Goal: Contribute content: Add original content to the website for others to see

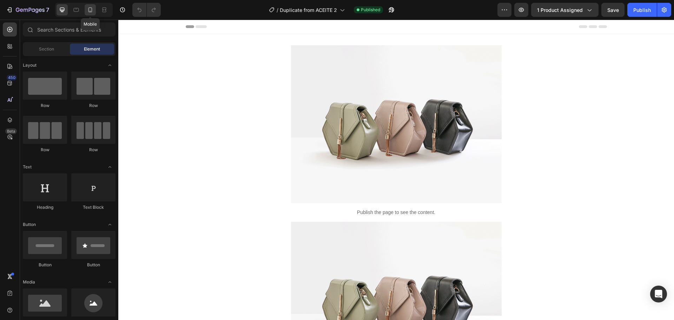
click at [91, 7] on icon at bounding box center [90, 9] width 7 height 7
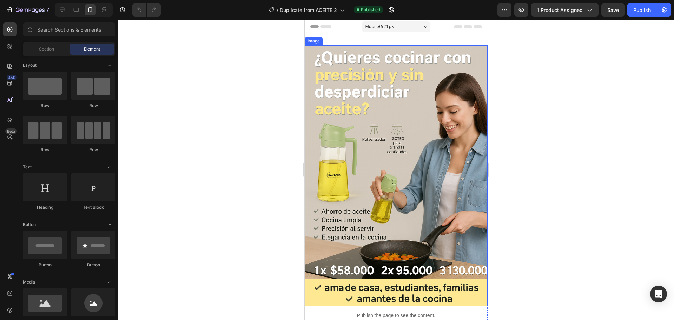
click at [400, 153] on img at bounding box center [396, 175] width 183 height 261
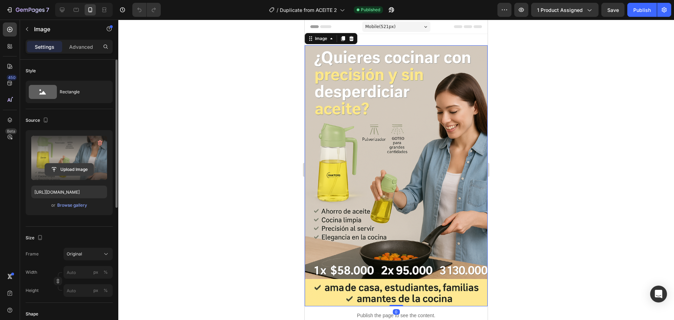
click at [69, 169] on input "file" at bounding box center [69, 170] width 48 height 12
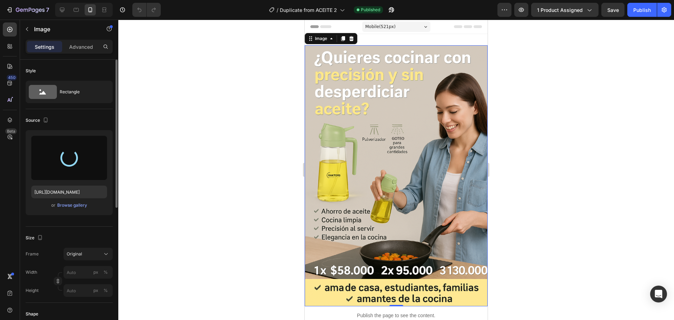
type input "[URL][DOMAIN_NAME]"
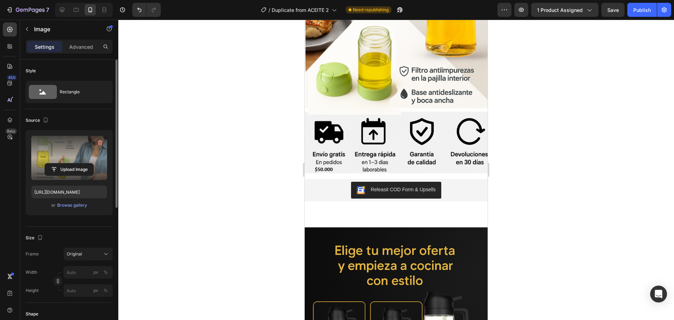
scroll to position [658, 0]
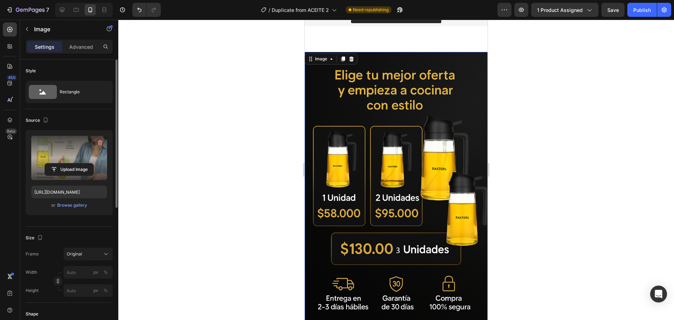
click at [428, 151] on img at bounding box center [396, 189] width 183 height 274
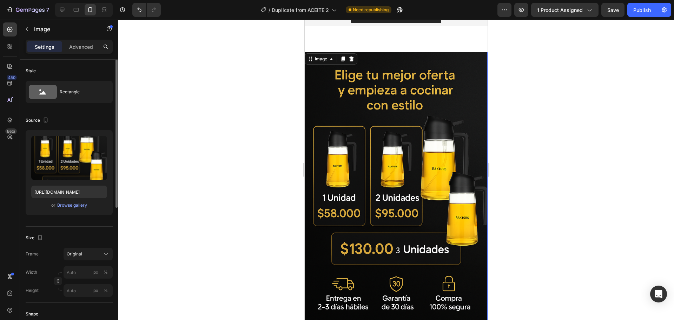
click at [362, 140] on img at bounding box center [396, 189] width 183 height 274
click at [79, 167] on input "file" at bounding box center [69, 170] width 48 height 12
type input "[URL][DOMAIN_NAME]"
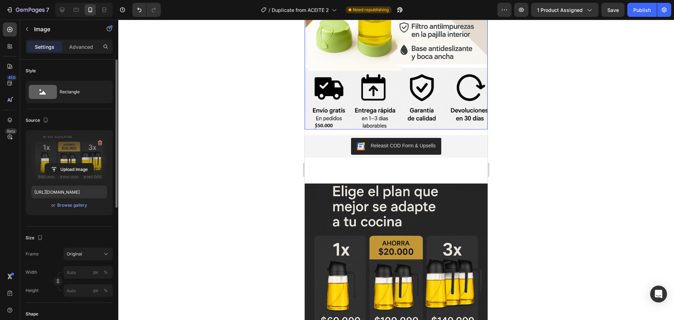
scroll to position [570, 0]
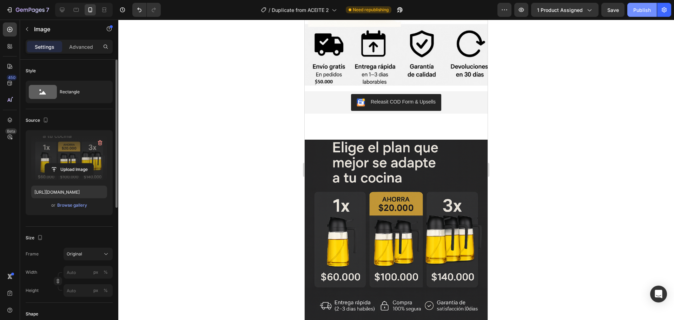
click at [631, 10] on button "Publish" at bounding box center [641, 10] width 29 height 14
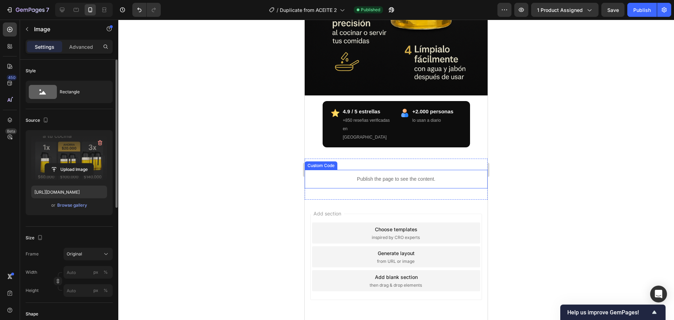
scroll to position [1912, 0]
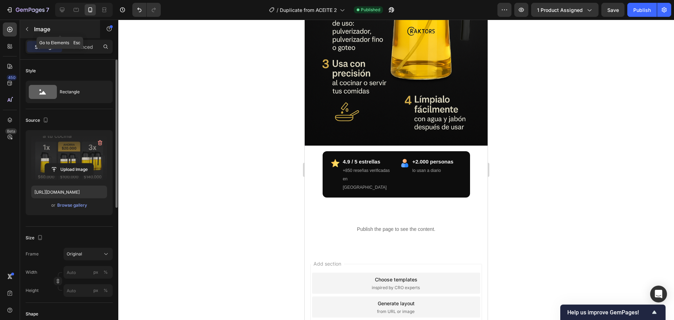
click at [54, 32] on p "Image" at bounding box center [64, 29] width 60 height 8
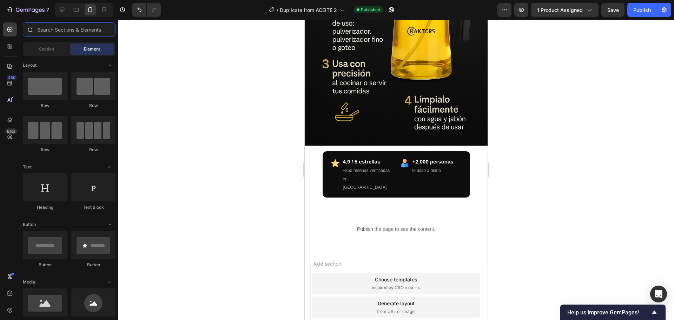
click at [56, 29] on input "text" at bounding box center [69, 29] width 93 height 14
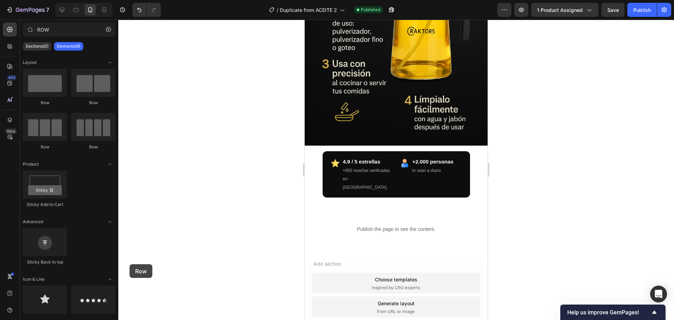
scroll to position [1944, 0]
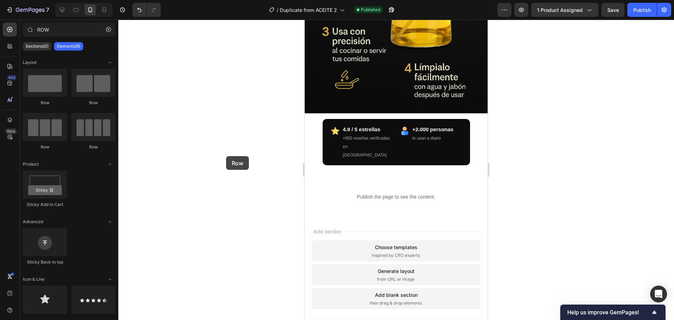
drag, startPoint x: 44, startPoint y: 84, endPoint x: 226, endPoint y: 156, distance: 195.8
click at [226, 0] on div "7 Version history / Duplicate from ACEITE 2 Published Preview 1 product assigne…" at bounding box center [337, 0] width 674 height 0
click at [421, 193] on p "Publish the page to see the content." at bounding box center [396, 196] width 183 height 7
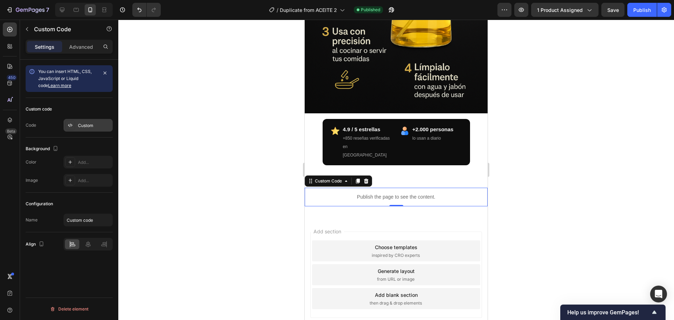
click at [82, 128] on div "Custom" at bounding box center [94, 125] width 33 height 6
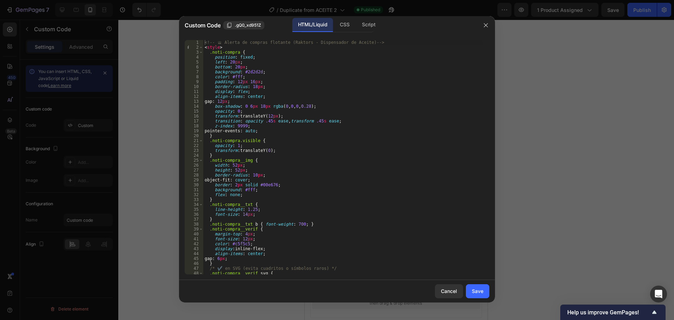
click at [592, 197] on div at bounding box center [337, 160] width 674 height 320
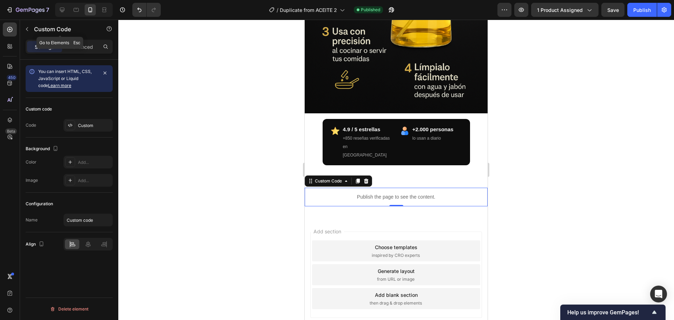
click at [29, 24] on button "button" at bounding box center [26, 29] width 11 height 11
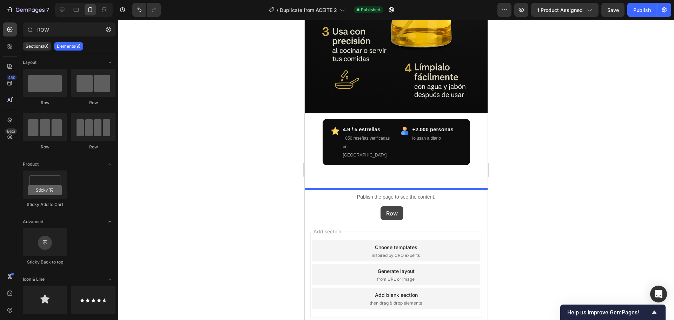
drag, startPoint x: 347, startPoint y: 109, endPoint x: 380, endPoint y: 206, distance: 102.8
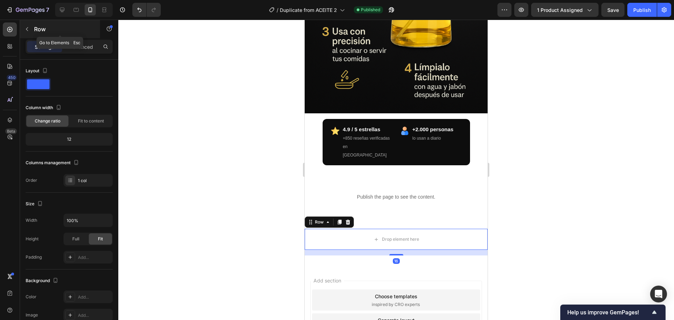
click at [58, 31] on p "Row" at bounding box center [64, 29] width 60 height 8
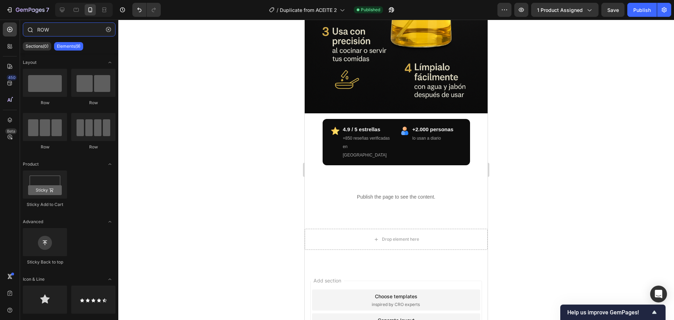
drag, startPoint x: 57, startPoint y: 29, endPoint x: 21, endPoint y: 28, distance: 35.1
click at [25, 29] on div "ROW" at bounding box center [69, 30] width 98 height 17
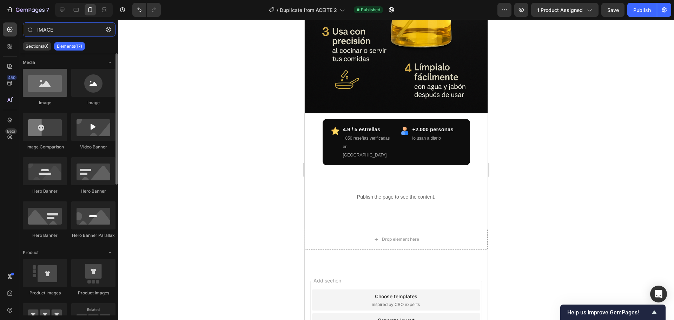
type input "IMAGE"
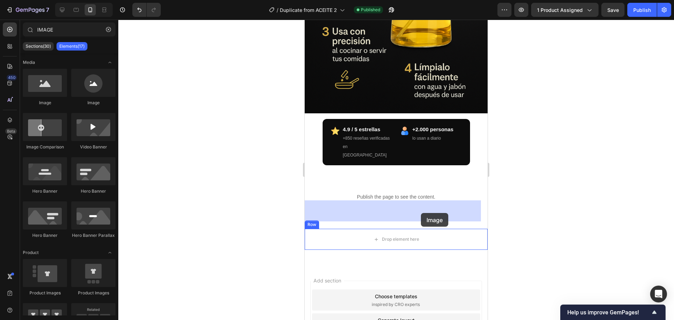
drag, startPoint x: 355, startPoint y: 99, endPoint x: 421, endPoint y: 213, distance: 131.8
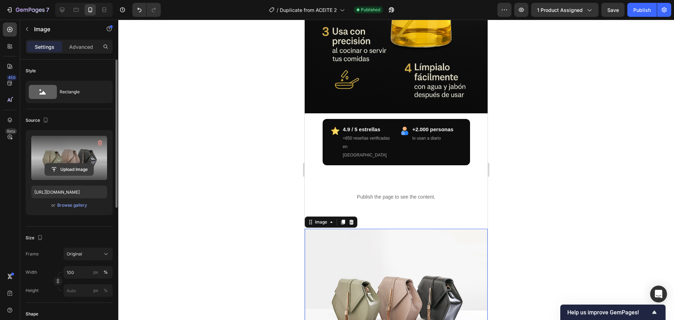
click at [73, 169] on input "file" at bounding box center [69, 170] width 48 height 12
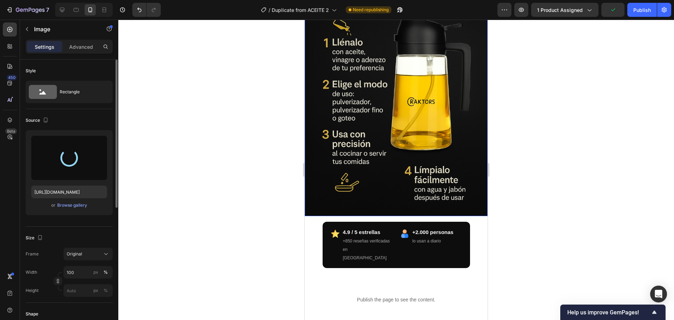
scroll to position [1856, 0]
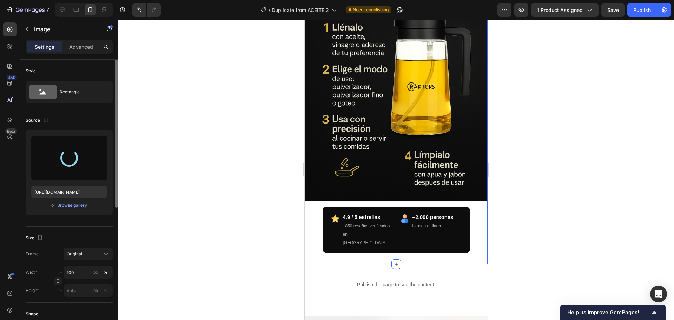
type input "[URL][DOMAIN_NAME]"
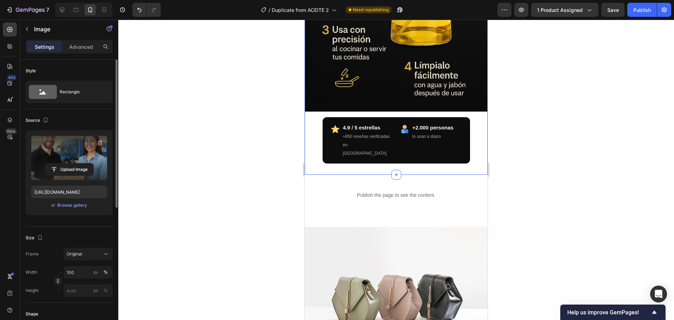
scroll to position [1988, 0]
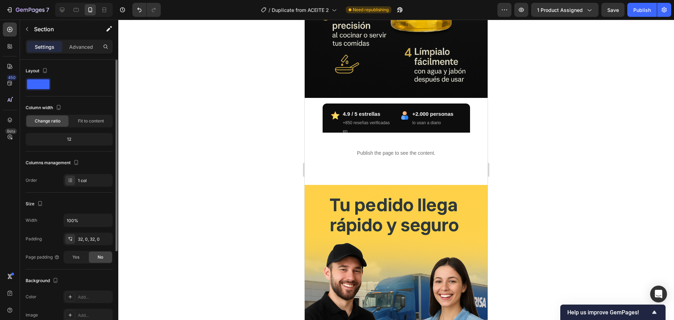
scroll to position [1944, 0]
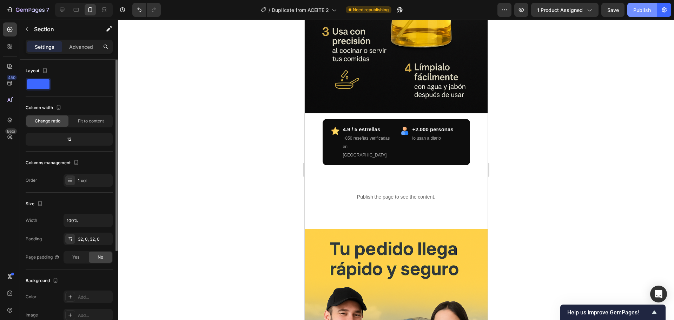
click at [639, 9] on div "Publish" at bounding box center [642, 9] width 18 height 7
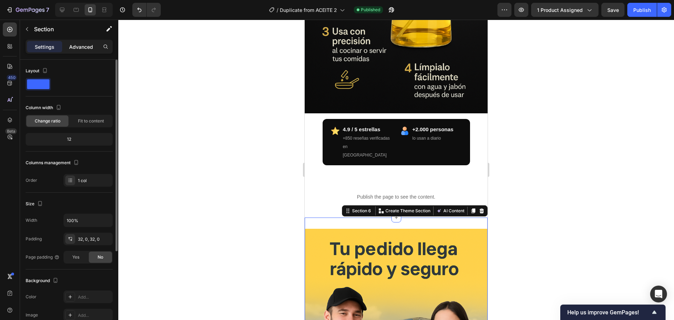
click at [75, 45] on p "Advanced" at bounding box center [81, 46] width 24 height 7
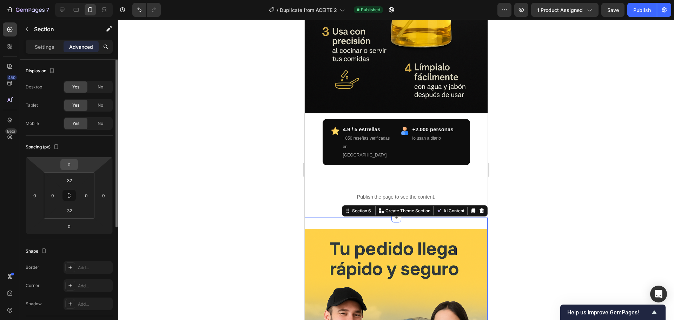
click at [74, 162] on input "0" at bounding box center [69, 164] width 14 height 11
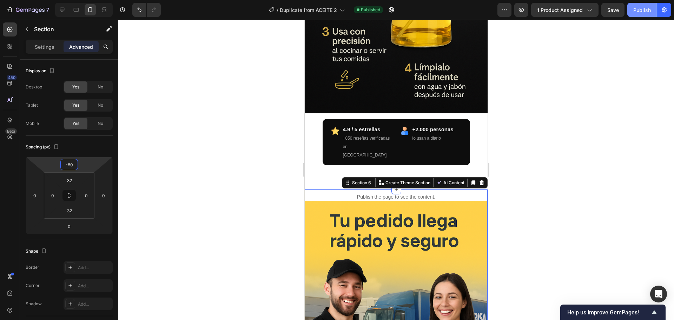
type input "-80"
click at [637, 13] on div "Publish" at bounding box center [642, 9] width 18 height 7
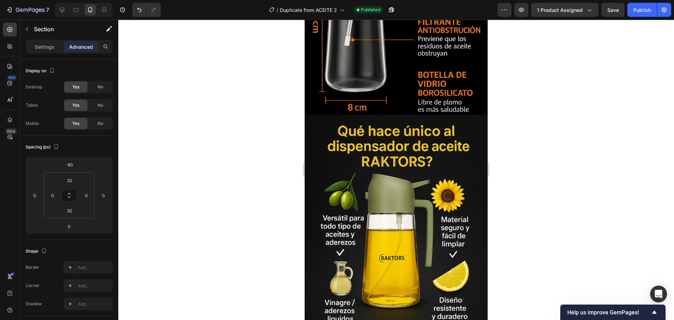
scroll to position [1374, 0]
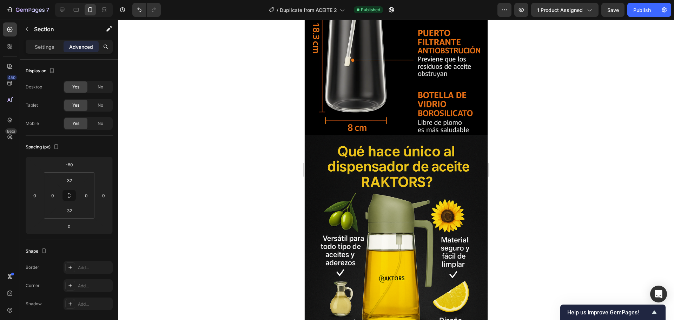
click at [399, 192] on img at bounding box center [396, 272] width 183 height 274
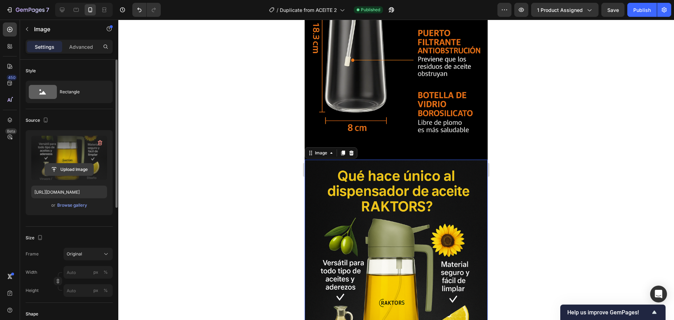
click at [60, 168] on input "file" at bounding box center [69, 170] width 48 height 12
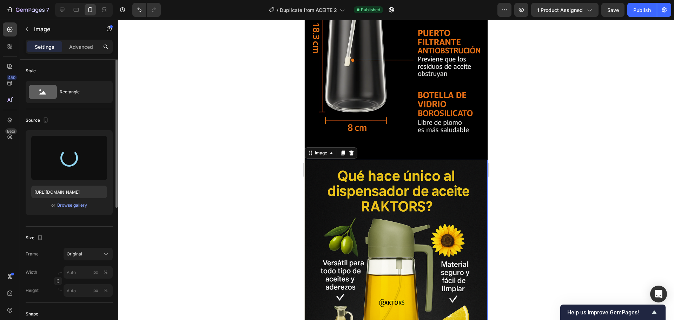
type input "[URL][DOMAIN_NAME]"
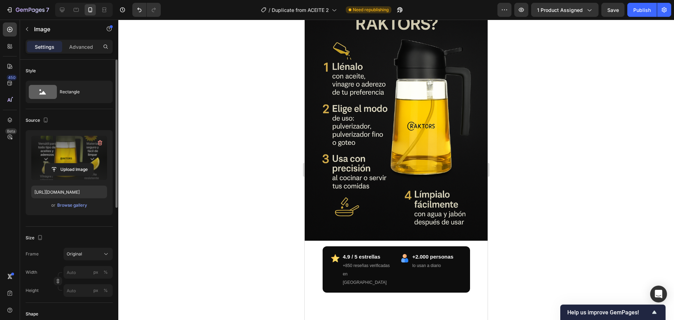
scroll to position [1461, 0]
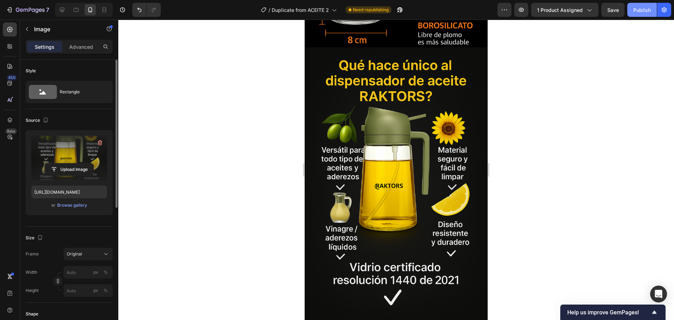
click at [634, 14] on button "Publish" at bounding box center [641, 10] width 29 height 14
